Goal: Information Seeking & Learning: Learn about a topic

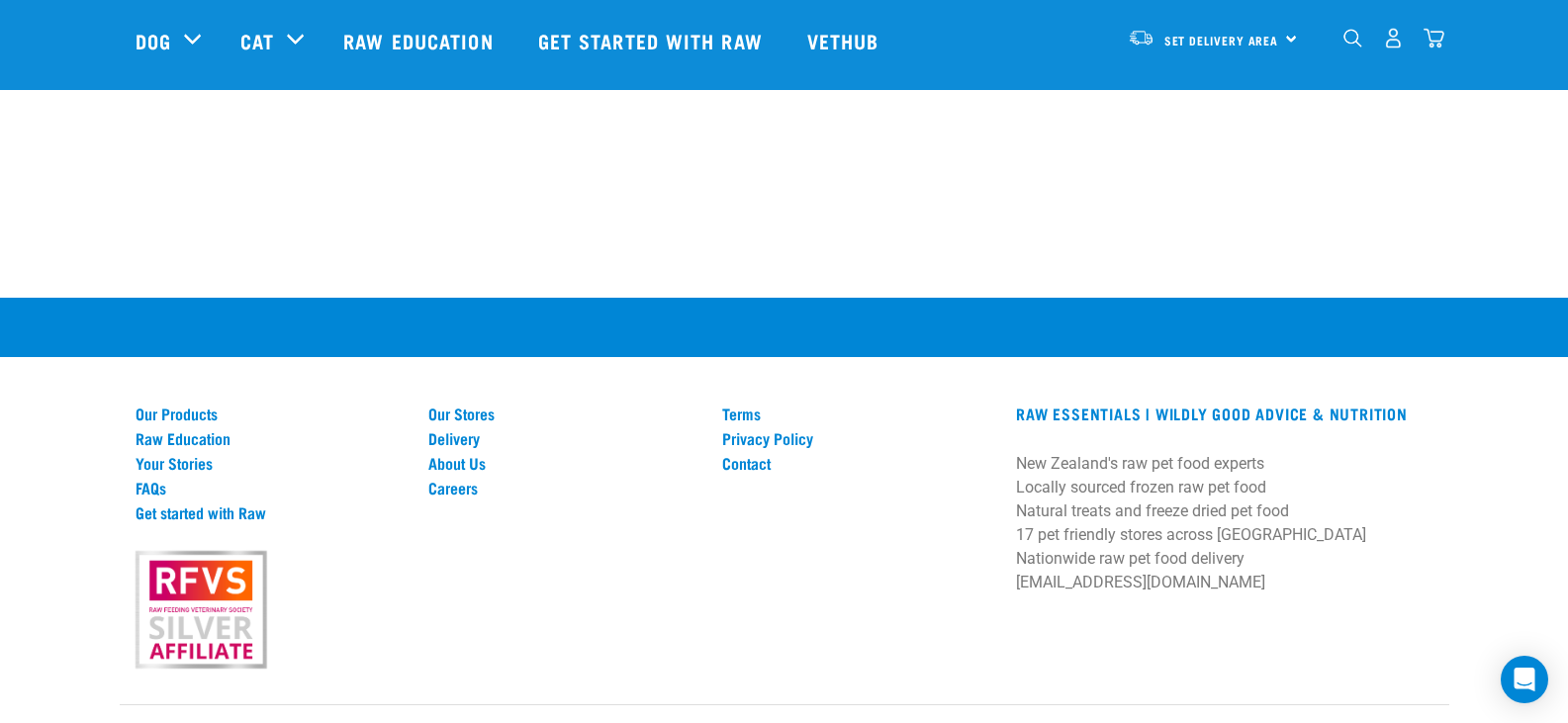
scroll to position [2846, 0]
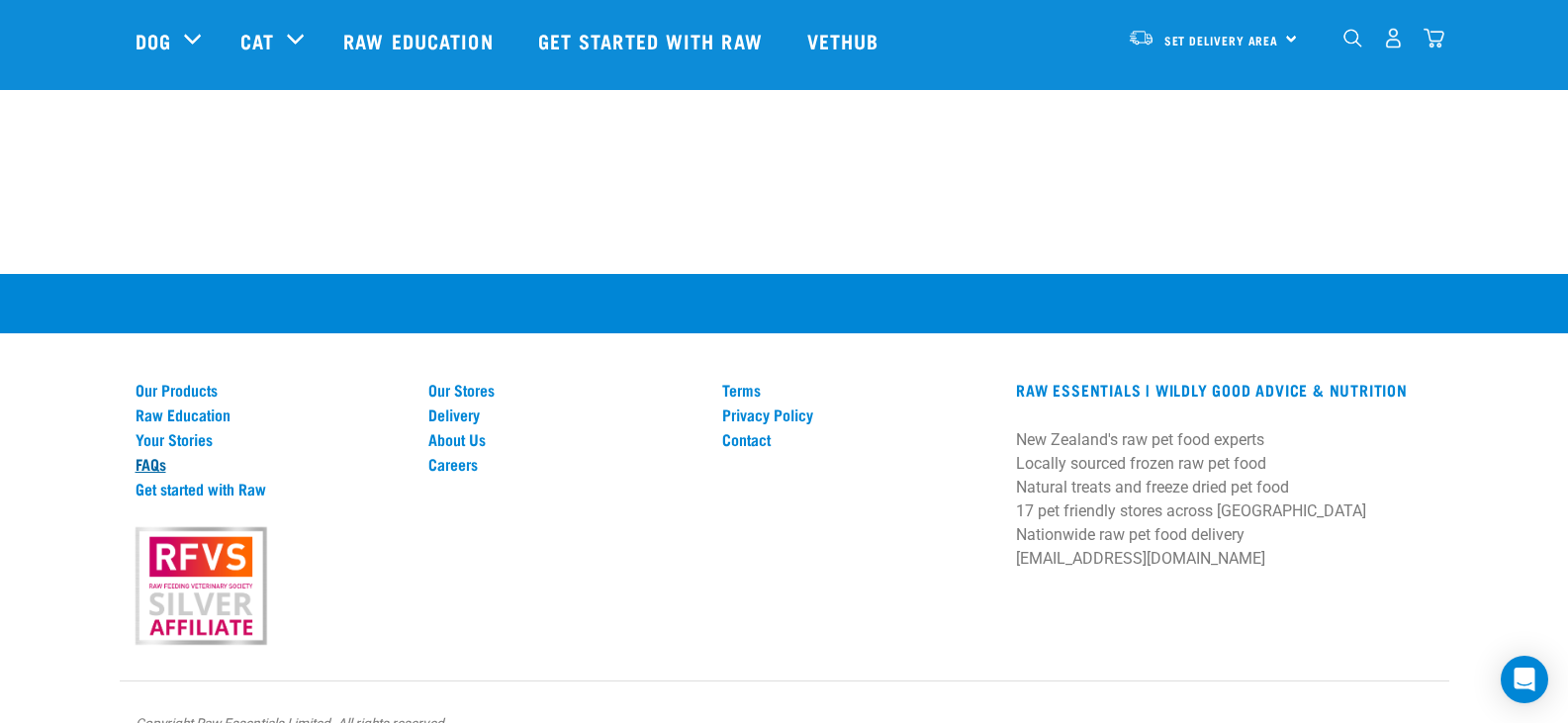
click at [153, 455] on link "FAQs" at bounding box center [271, 464] width 270 height 18
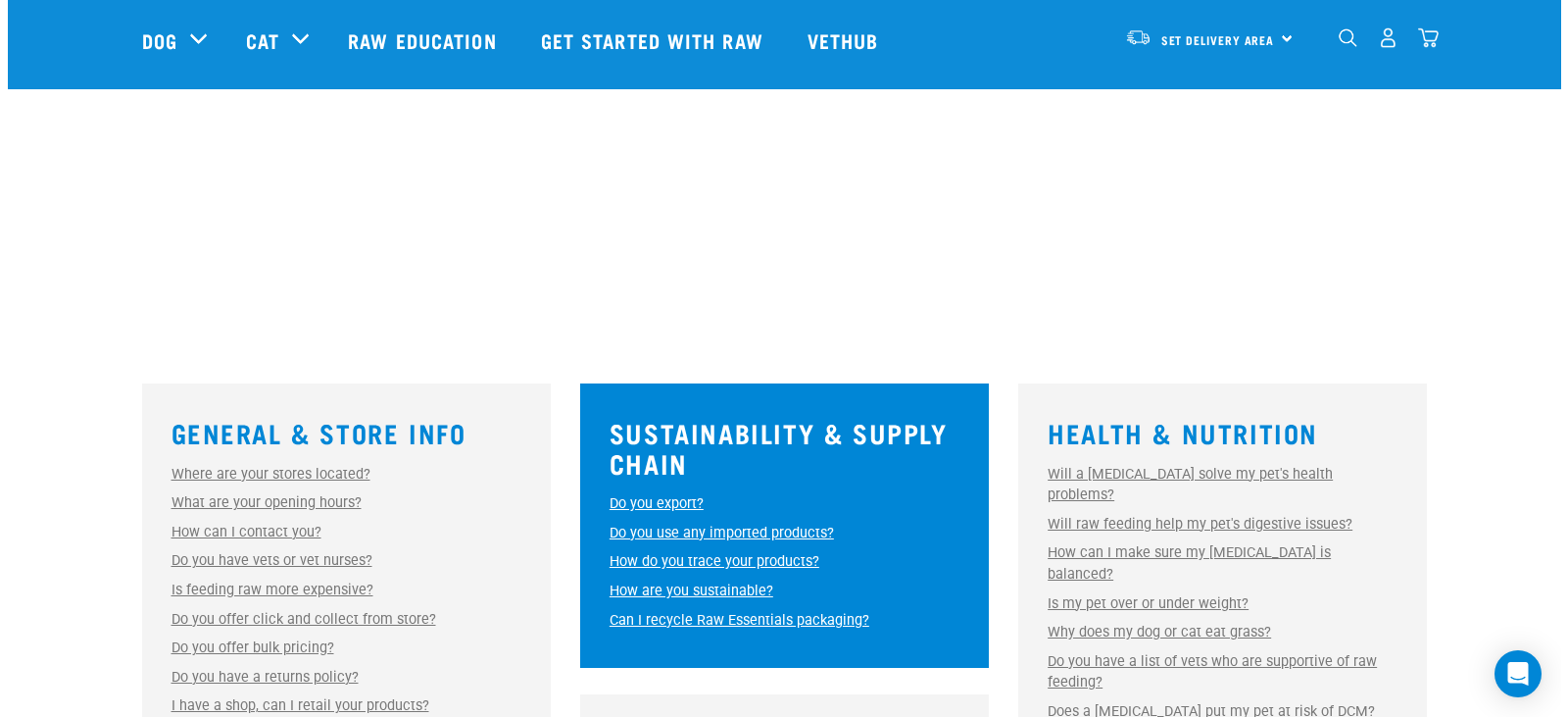
scroll to position [294, 0]
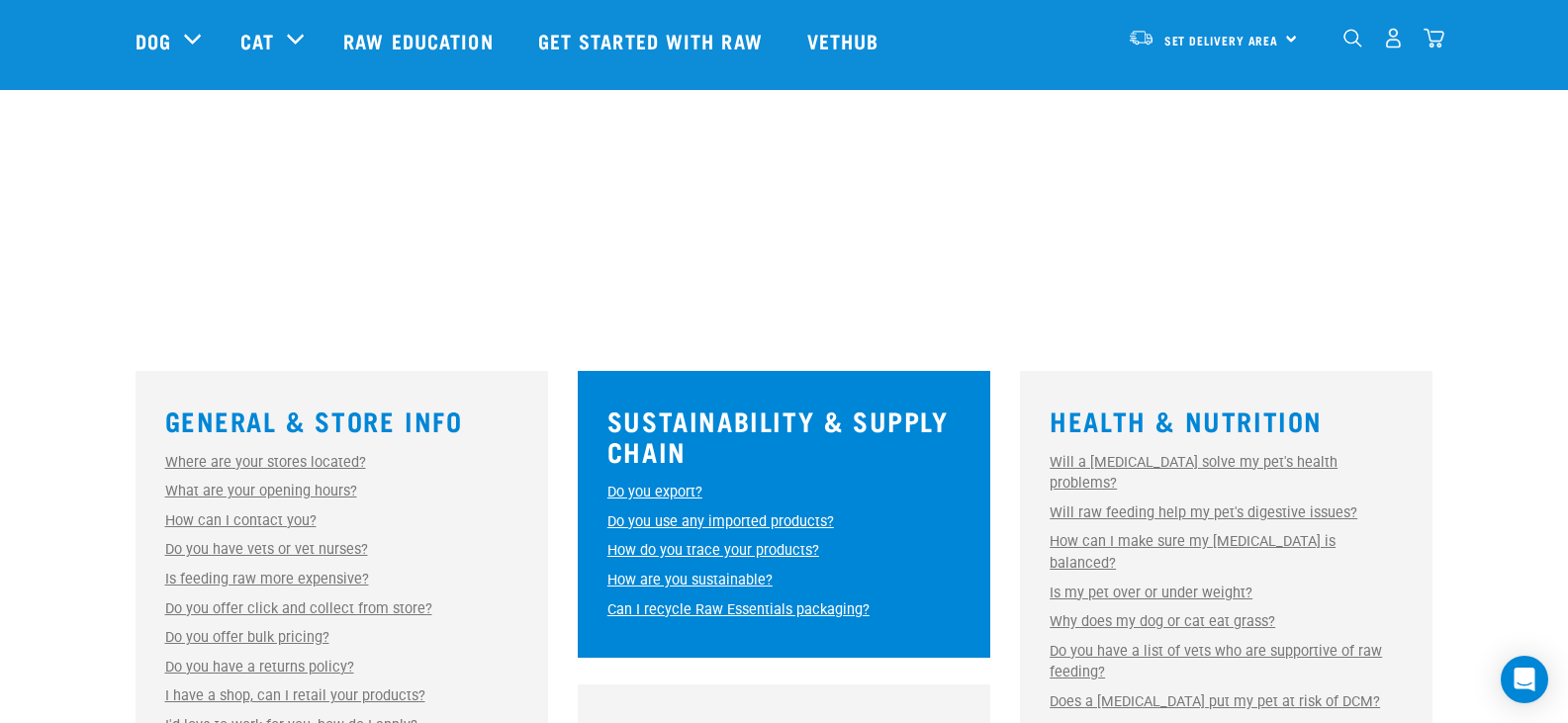
click at [1141, 613] on link "Why does my dog or cat eat grass?" at bounding box center [1163, 621] width 226 height 17
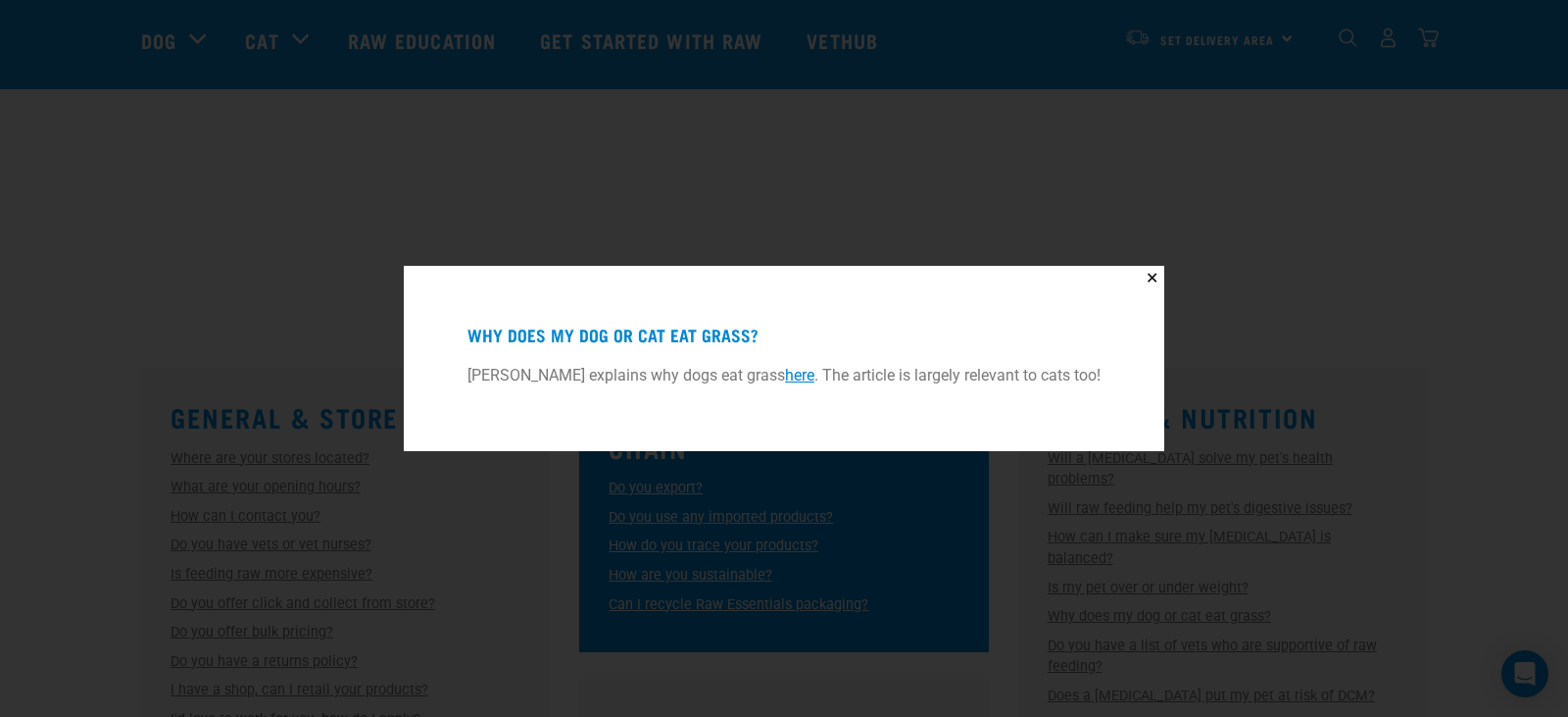
click at [796, 370] on link "here" at bounding box center [800, 374] width 30 height 19
